Goal: Transaction & Acquisition: Subscribe to service/newsletter

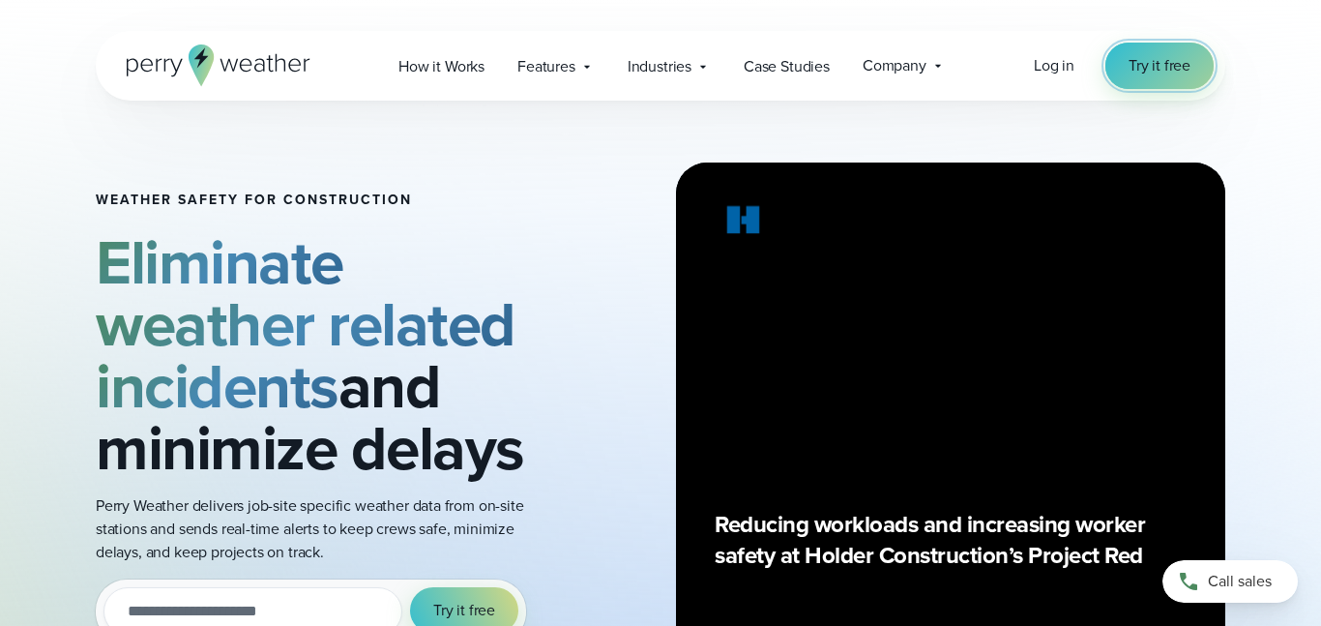
click at [1145, 59] on span "Try it free" at bounding box center [1160, 65] width 62 height 23
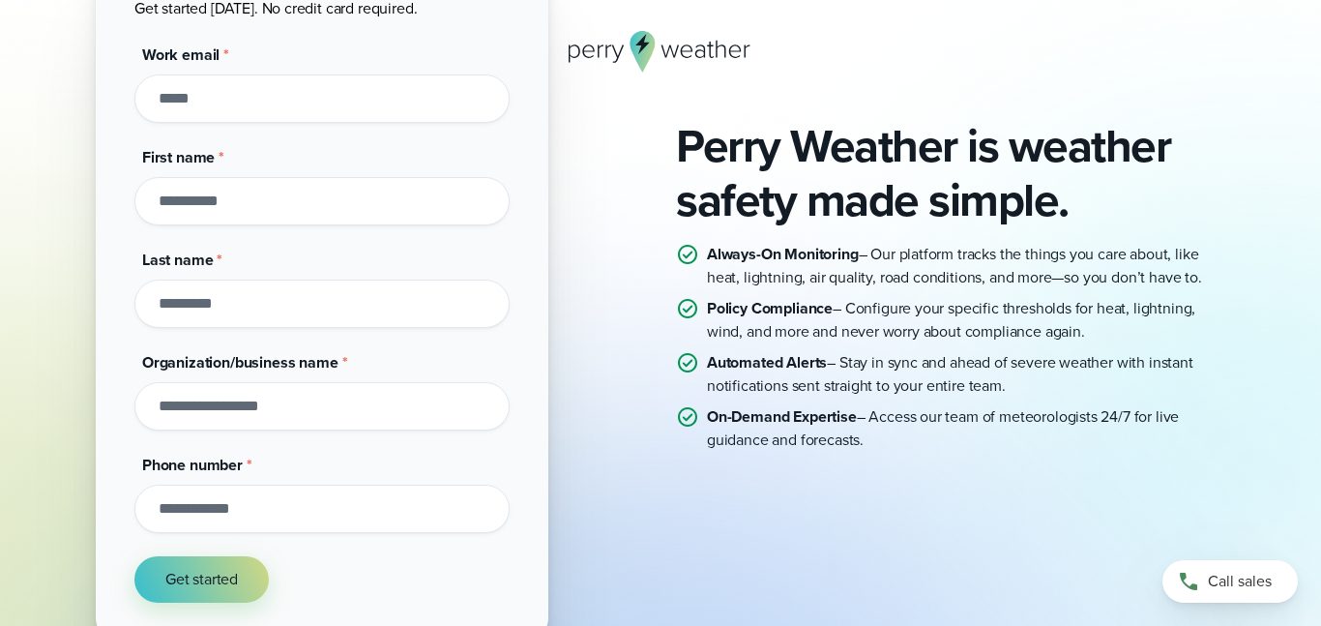
scroll to position [229, 0]
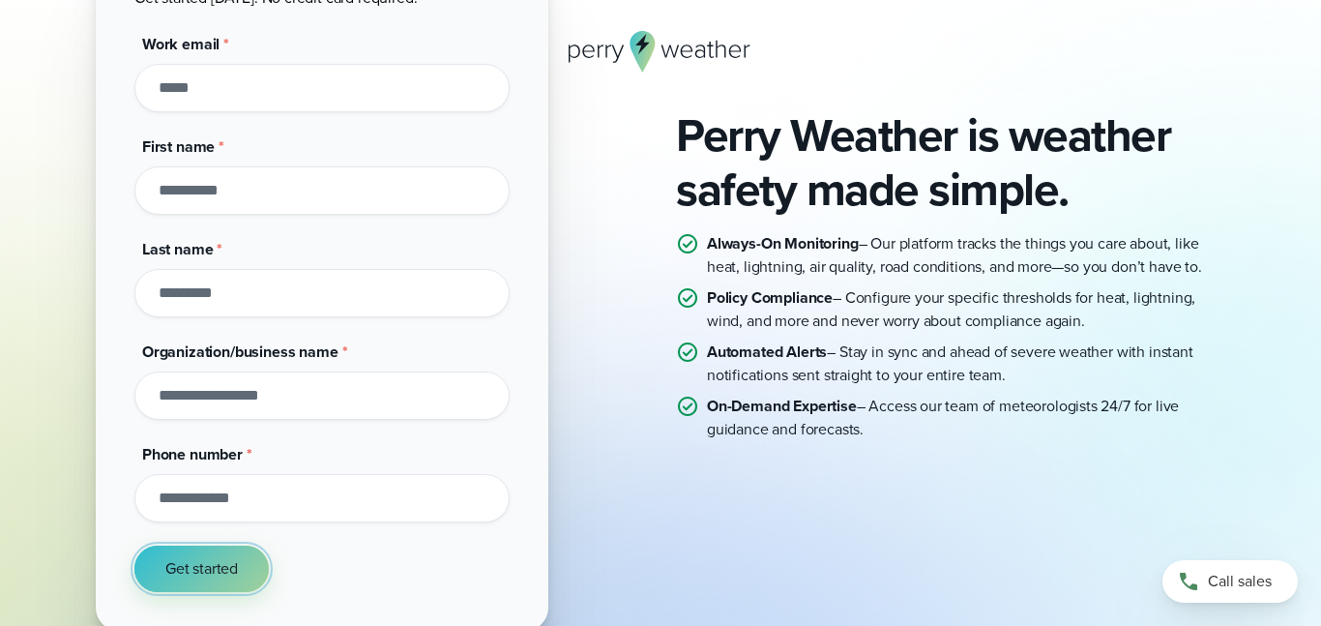
click at [240, 571] on button "Get started" at bounding box center [201, 568] width 134 height 46
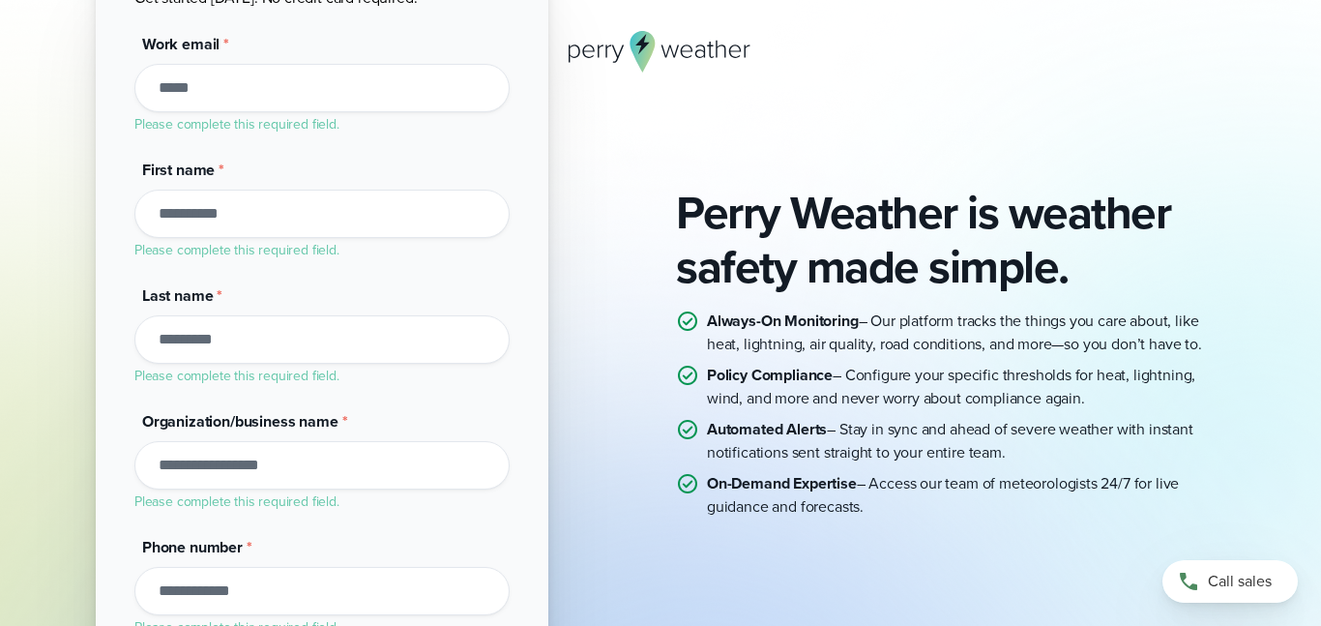
scroll to position [307, 0]
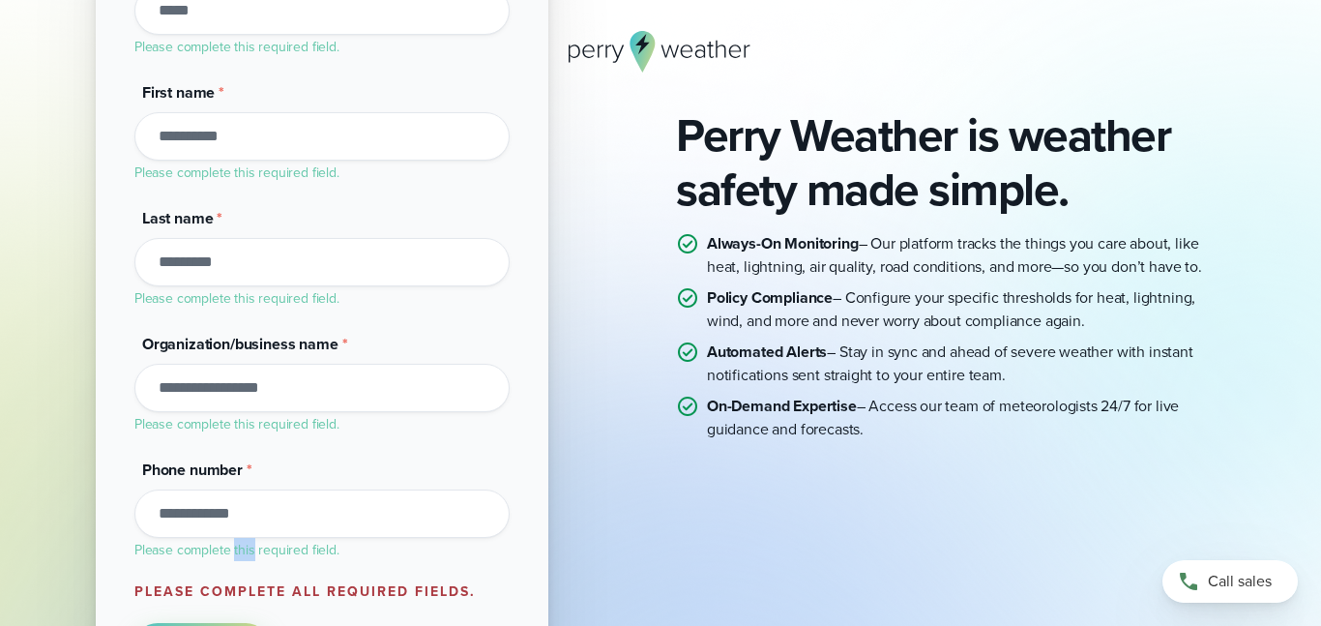
click at [240, 572] on form "Get 14 days on us! Get started today. No credit card required. Work email * Ple…" at bounding box center [321, 267] width 375 height 806
click at [613, 312] on div "Perry Weather is weather safety made simple. Always-On Monitoring – Our platfor…" at bounding box center [661, 274] width 1130 height 868
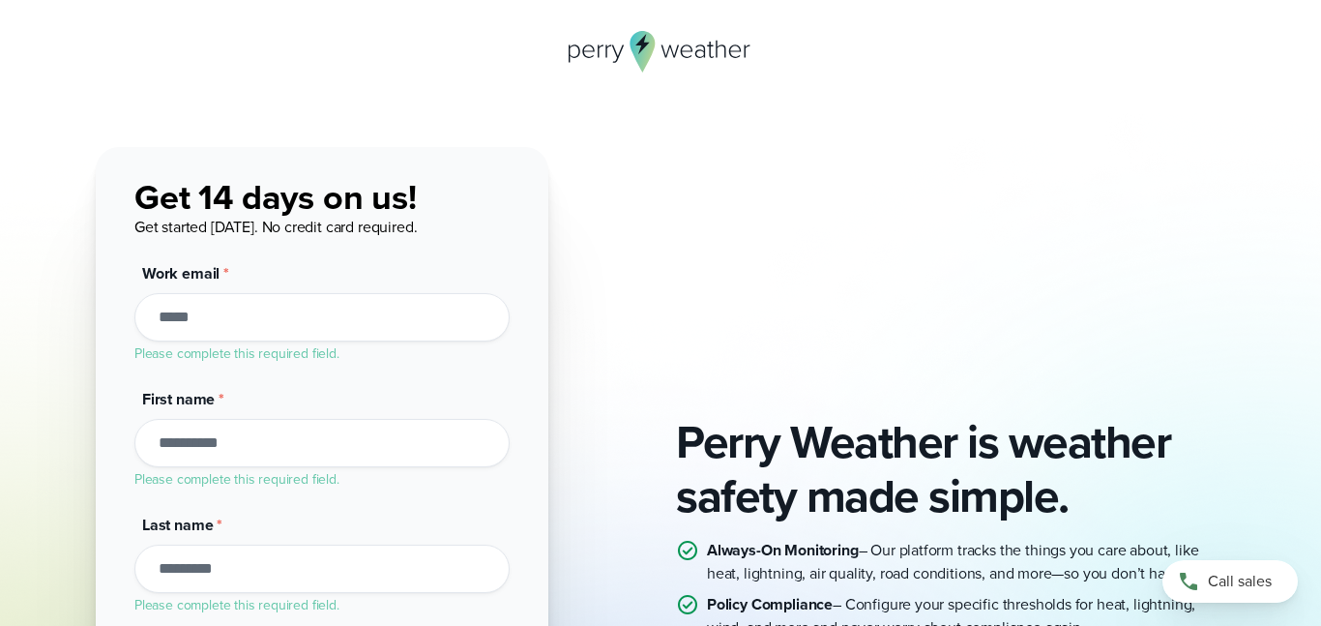
scroll to position [0, 0]
